Goal: Find specific page/section: Find specific page/section

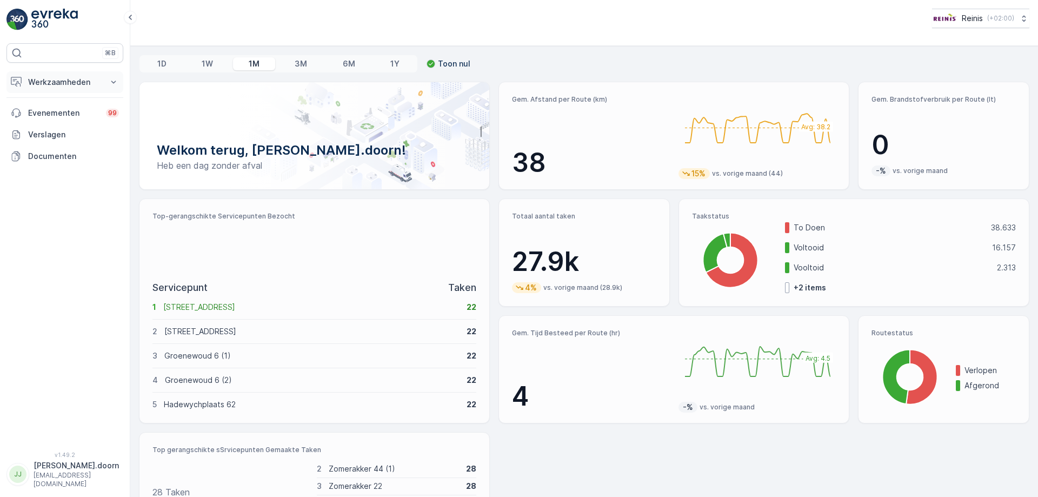
click at [65, 80] on p "Werkzaamheden" at bounding box center [65, 82] width 74 height 11
click at [51, 130] on p "Routes en Taken" at bounding box center [59, 130] width 62 height 11
